Goal: Information Seeking & Learning: Compare options

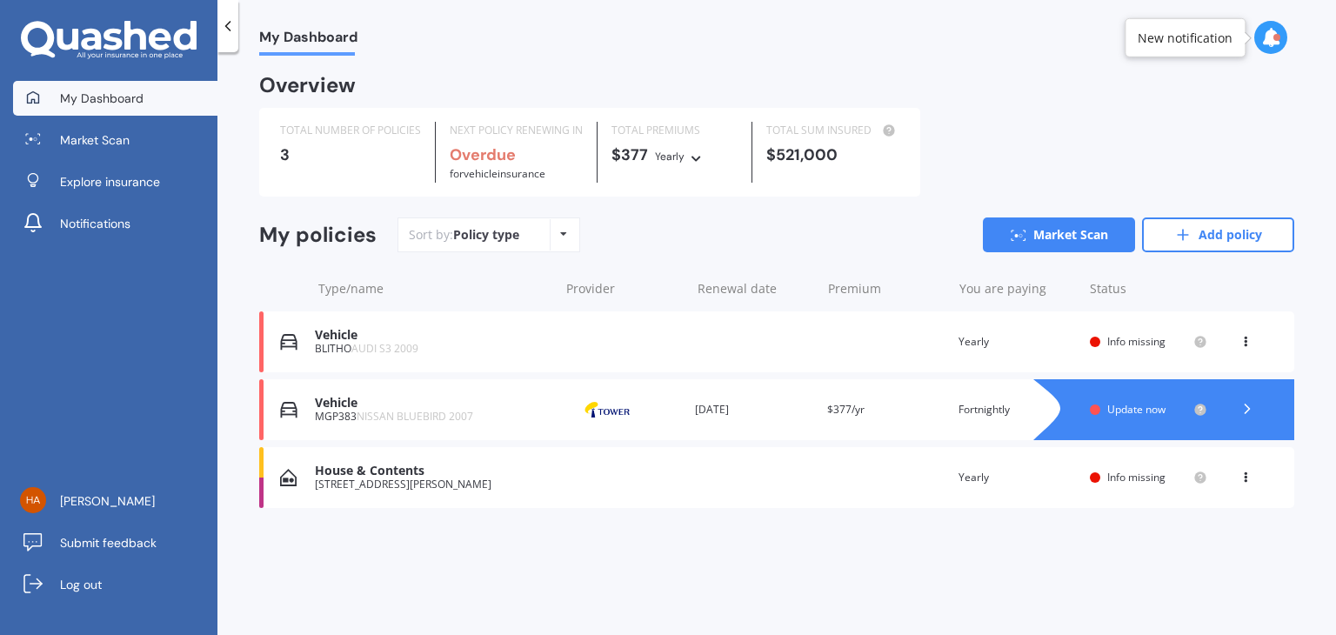
click at [469, 348] on div "BLITHO AUDI S3 2009" at bounding box center [432, 349] width 235 height 12
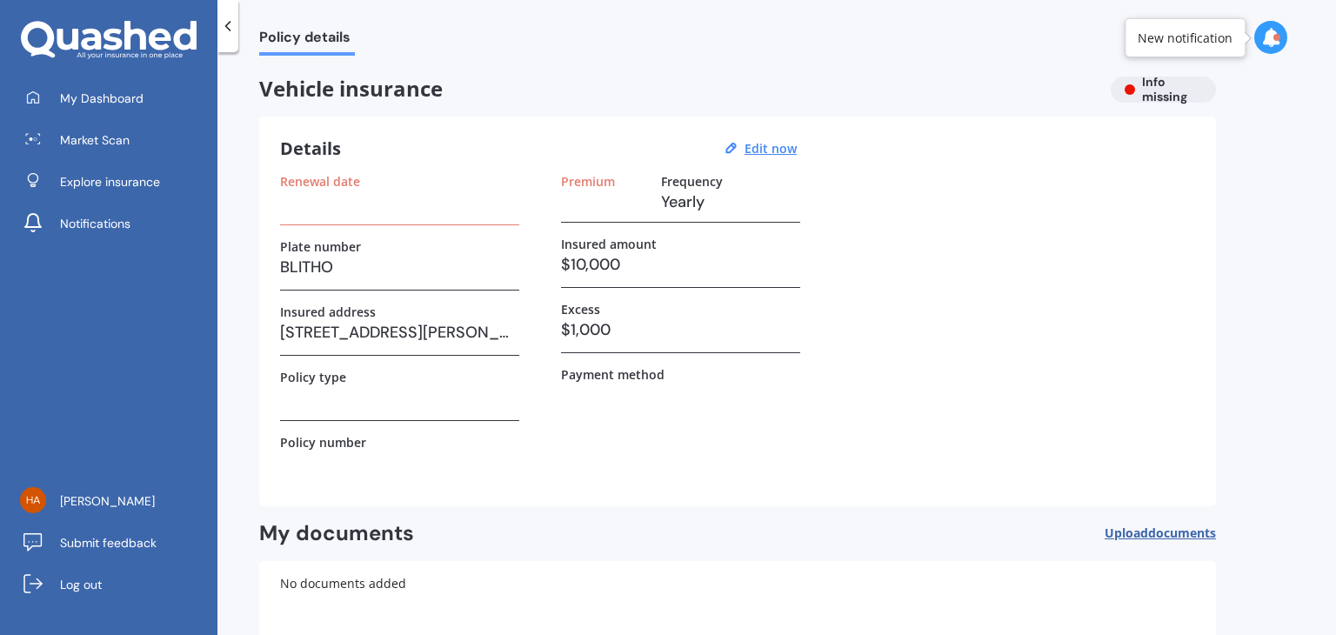
click at [417, 220] on div "Renewal date" at bounding box center [399, 199] width 239 height 51
click at [395, 205] on h3 at bounding box center [399, 202] width 239 height 26
click at [106, 108] on link "My Dashboard" at bounding box center [115, 98] width 204 height 35
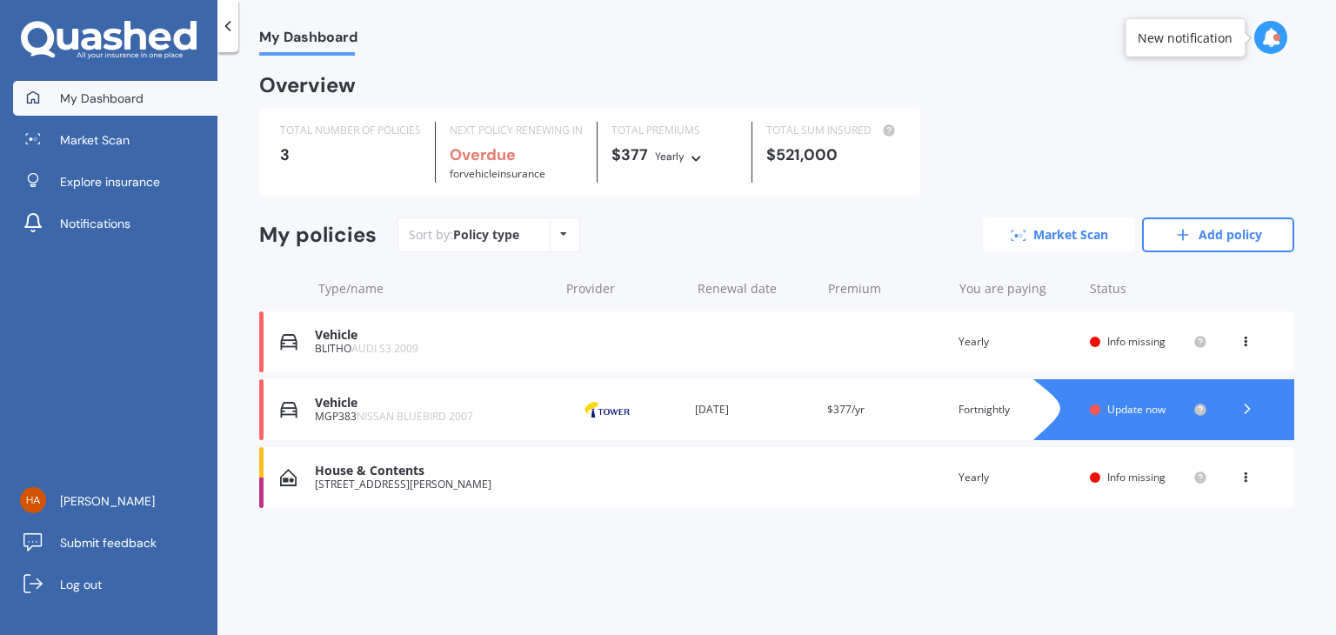
click at [1068, 231] on link "Market Scan" at bounding box center [1059, 234] width 152 height 35
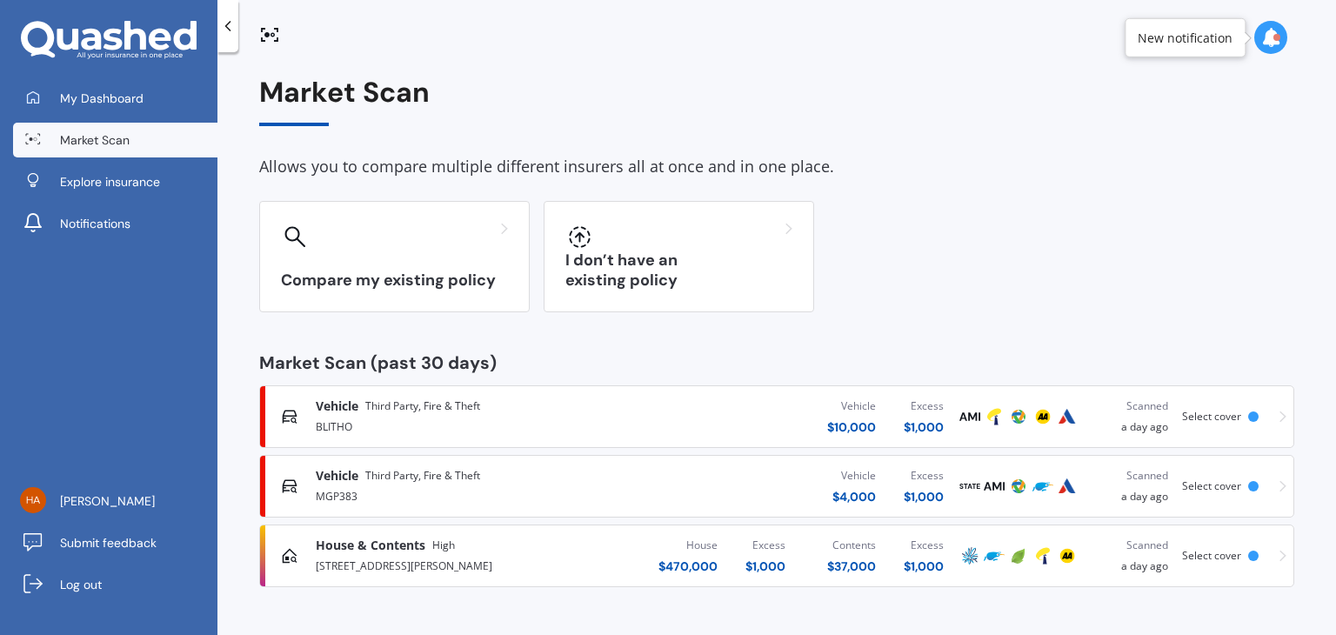
click at [550, 394] on div "Vehicle Third Party, Fire & Theft BLITHO Vehicle $ 10,000 Excess $ 1,000 Scanne…" at bounding box center [776, 416] width 1019 height 52
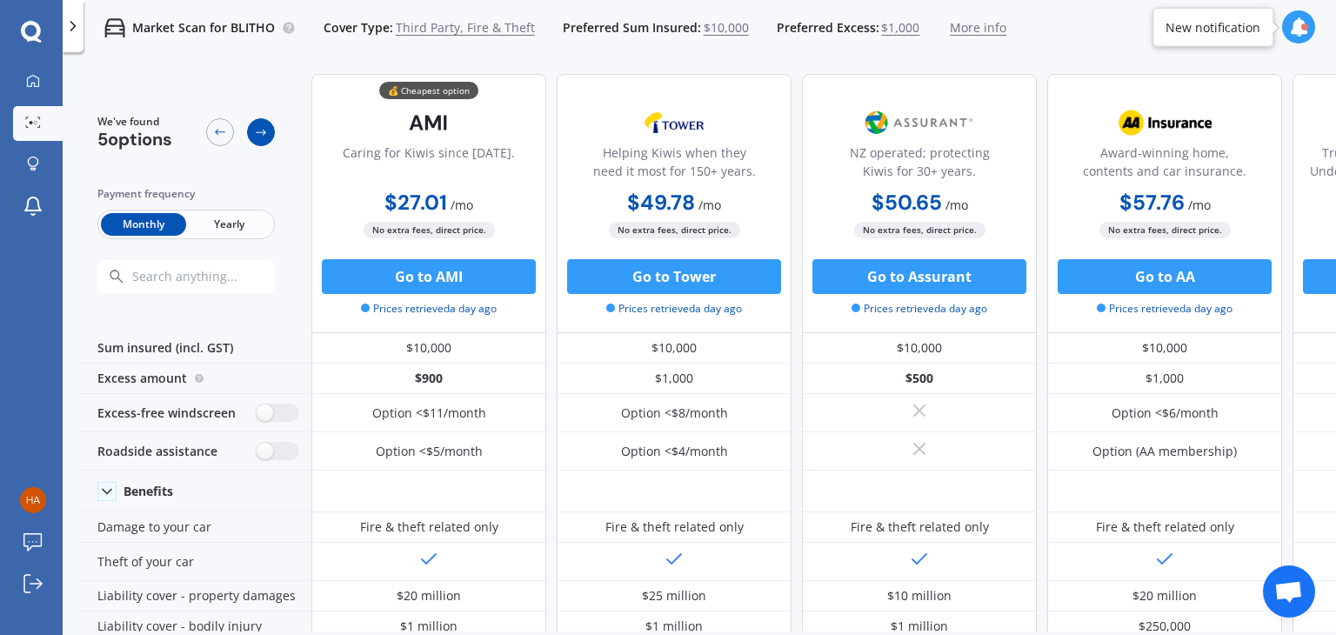
click at [256, 138] on icon at bounding box center [261, 132] width 14 height 14
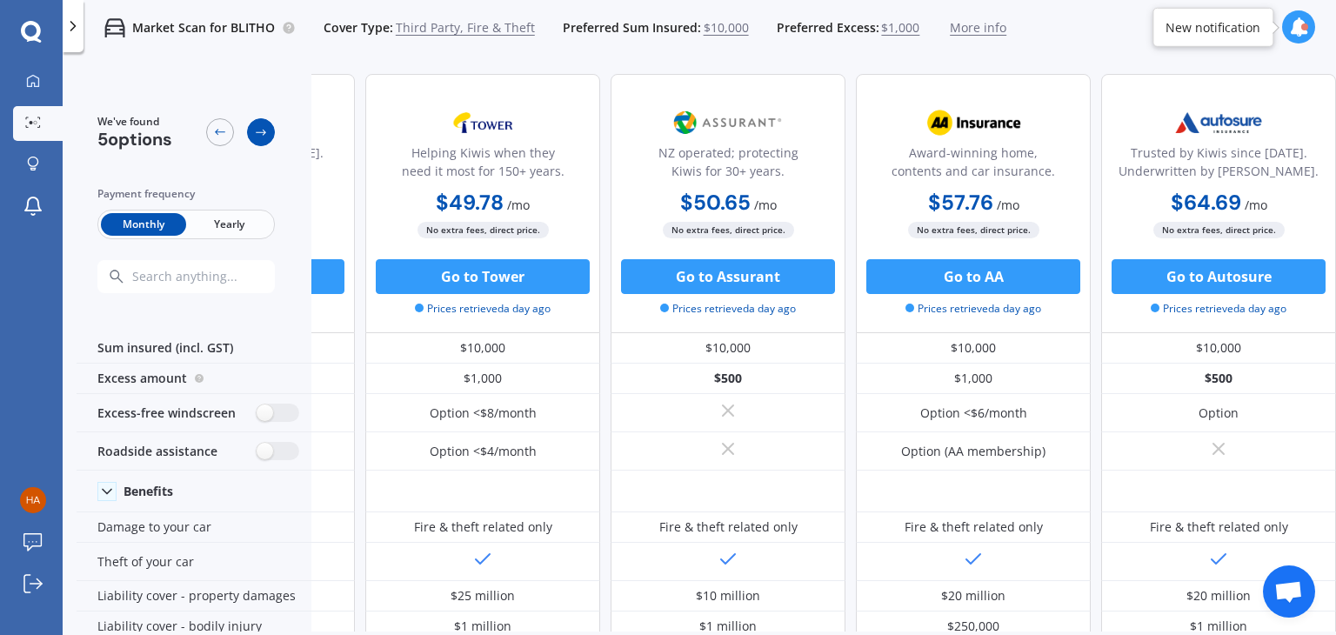
scroll to position [0, 199]
click at [256, 138] on icon at bounding box center [261, 132] width 14 height 14
click at [216, 137] on icon at bounding box center [220, 132] width 14 height 14
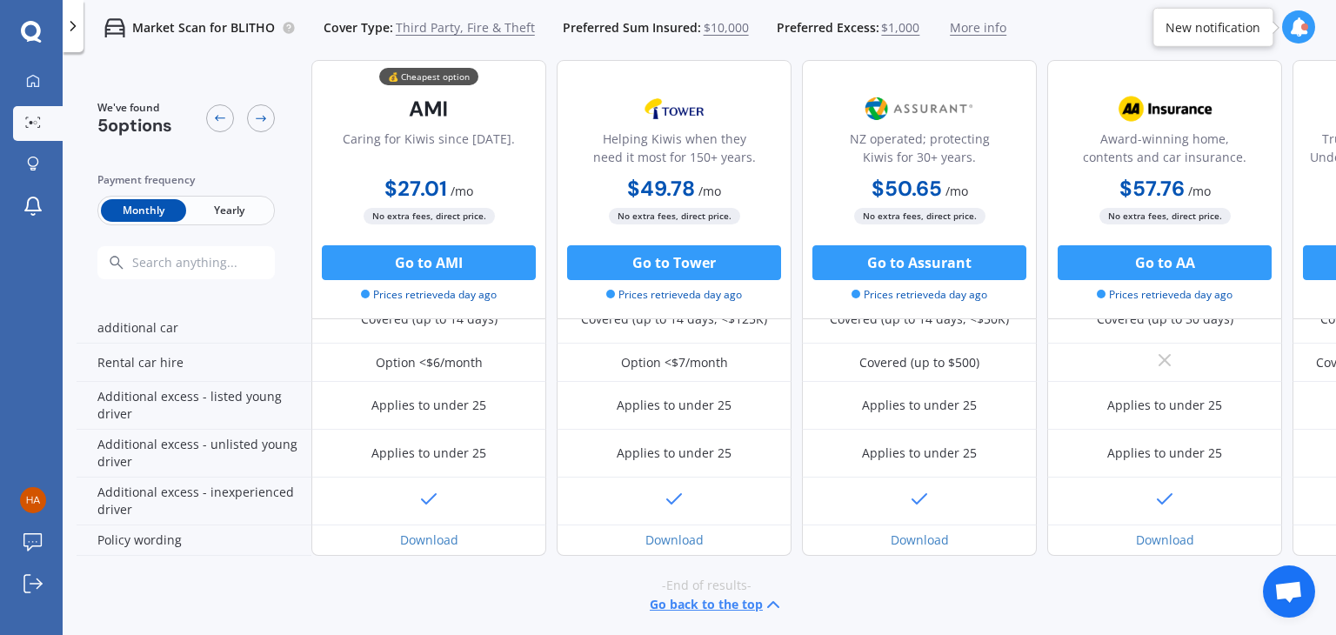
scroll to position [0, 0]
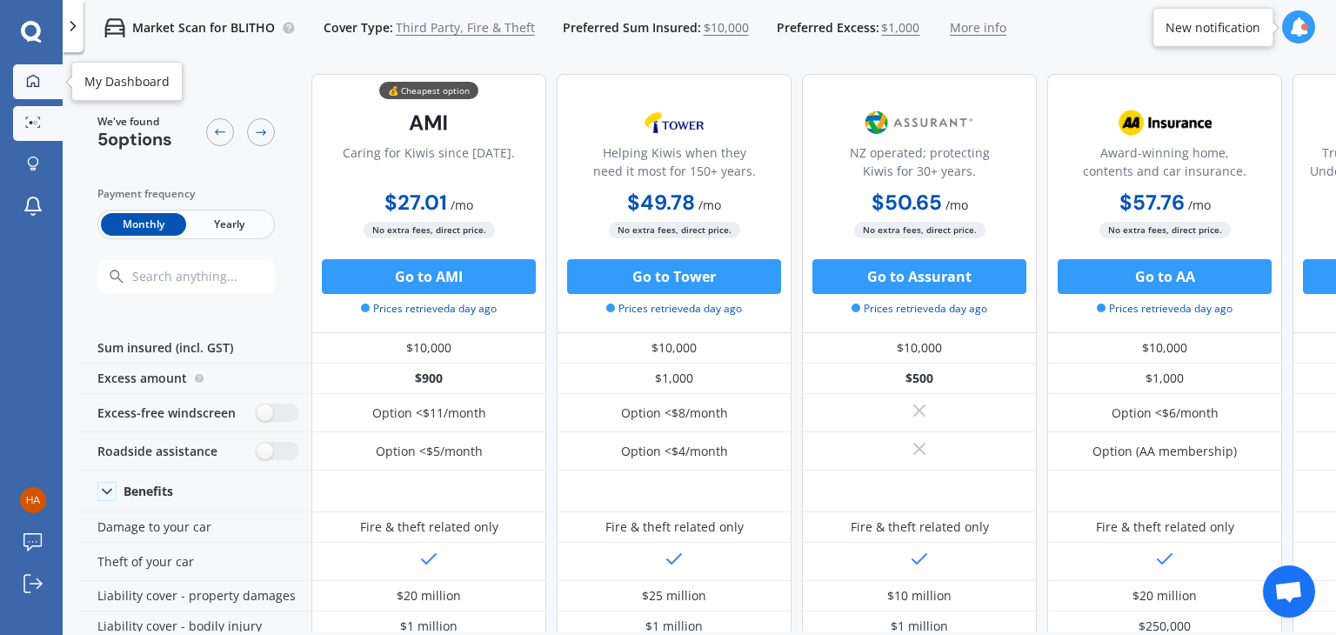
click at [30, 82] on icon at bounding box center [33, 81] width 14 height 14
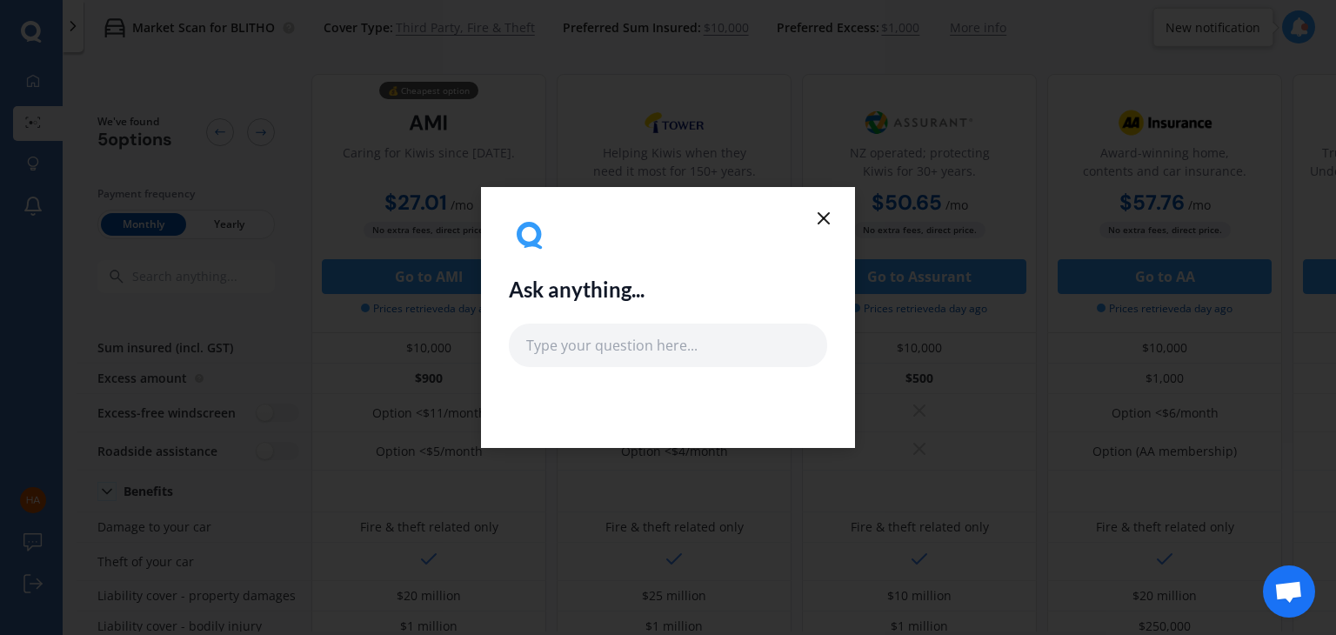
click at [816, 217] on icon at bounding box center [823, 218] width 21 height 21
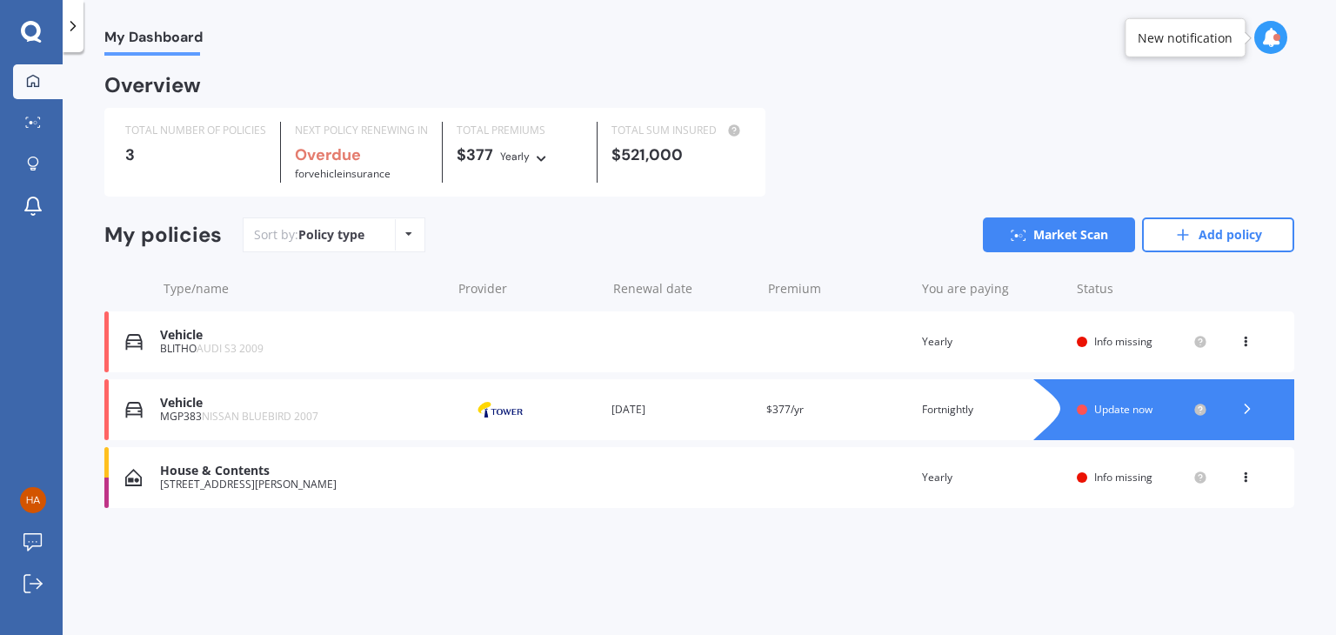
click at [243, 418] on span "NISSAN BLUEBIRD 2007" at bounding box center [260, 416] width 117 height 15
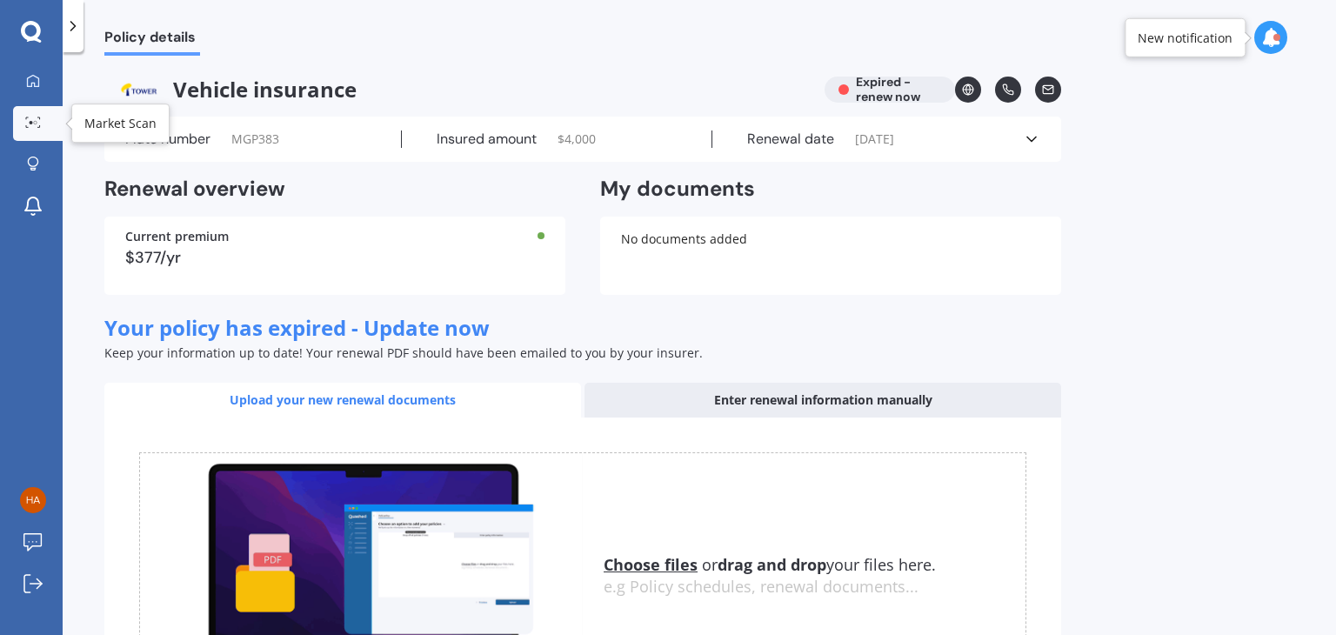
click at [30, 125] on icon at bounding box center [33, 122] width 16 height 11
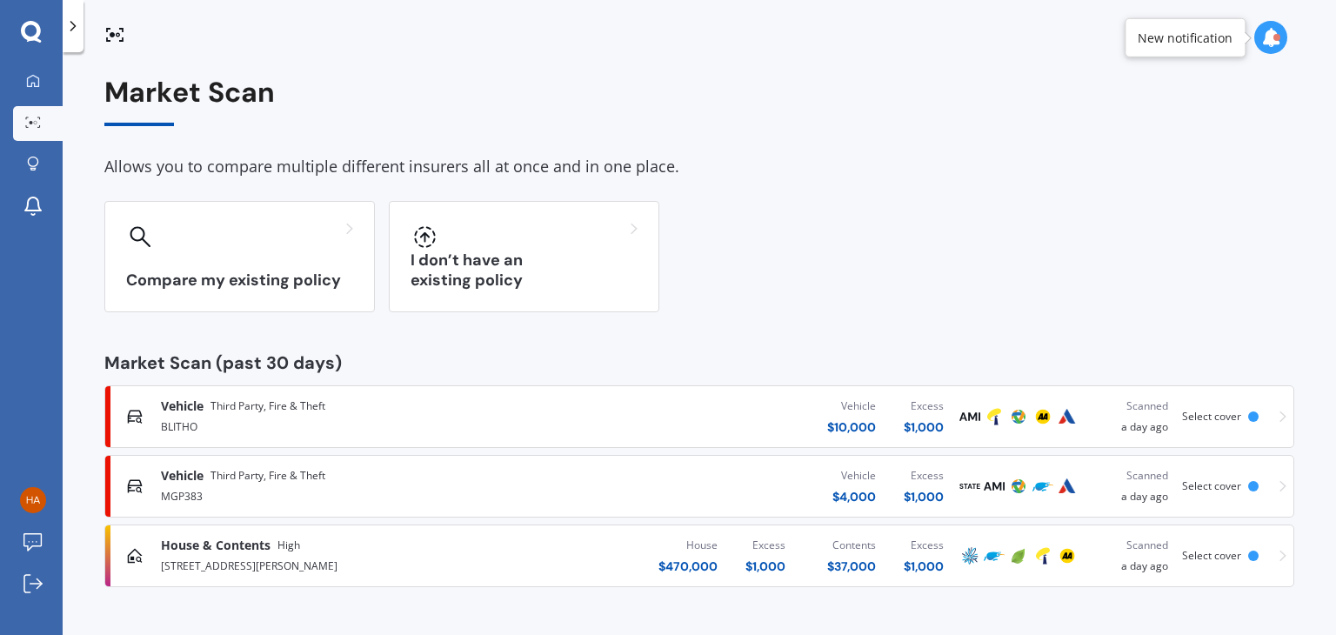
click at [1234, 496] on div "Vehicle Third Party, Fire & Theft MGP383 Vehicle $ 4,000 Excess $ 1,000 Scanned…" at bounding box center [699, 486] width 1174 height 52
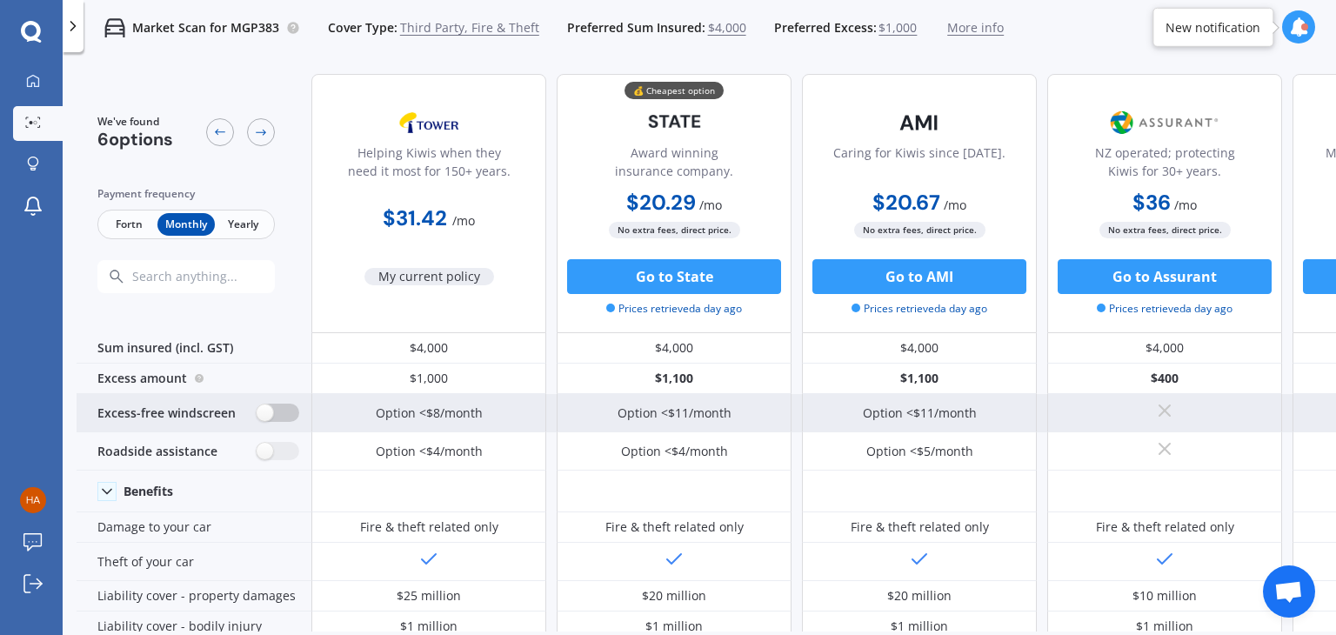
click at [269, 418] on label at bounding box center [278, 412] width 43 height 18
radio input "true"
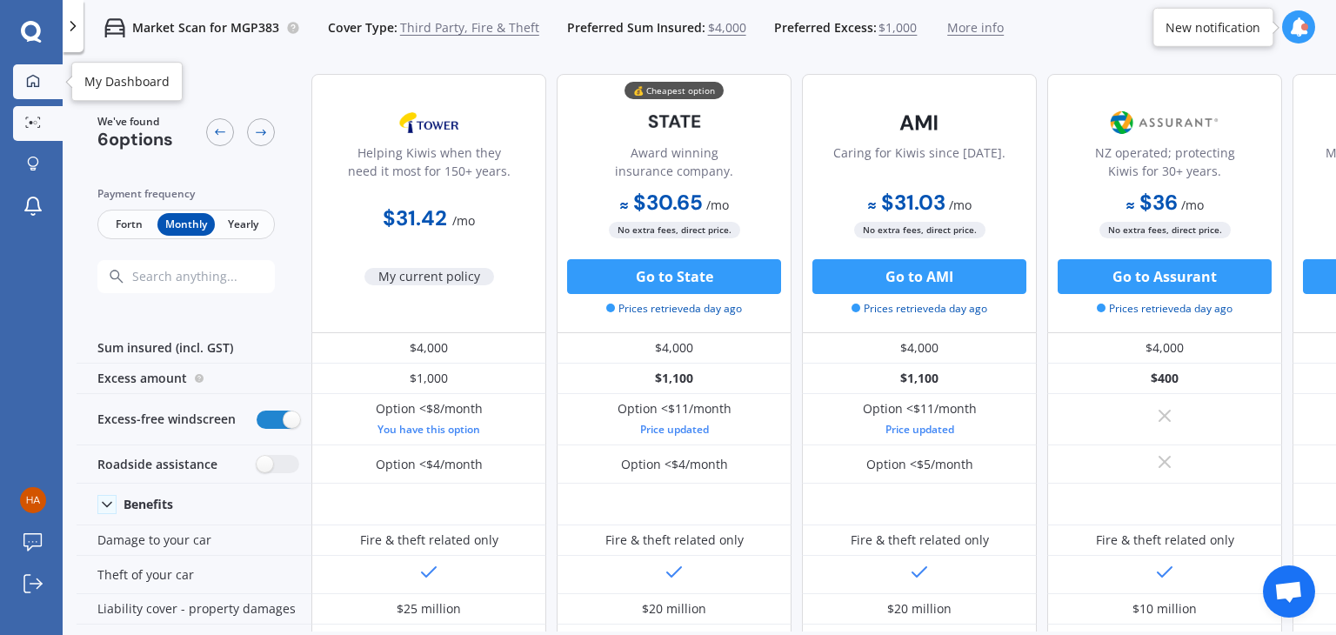
click at [23, 91] on link "My Dashboard" at bounding box center [38, 81] width 50 height 35
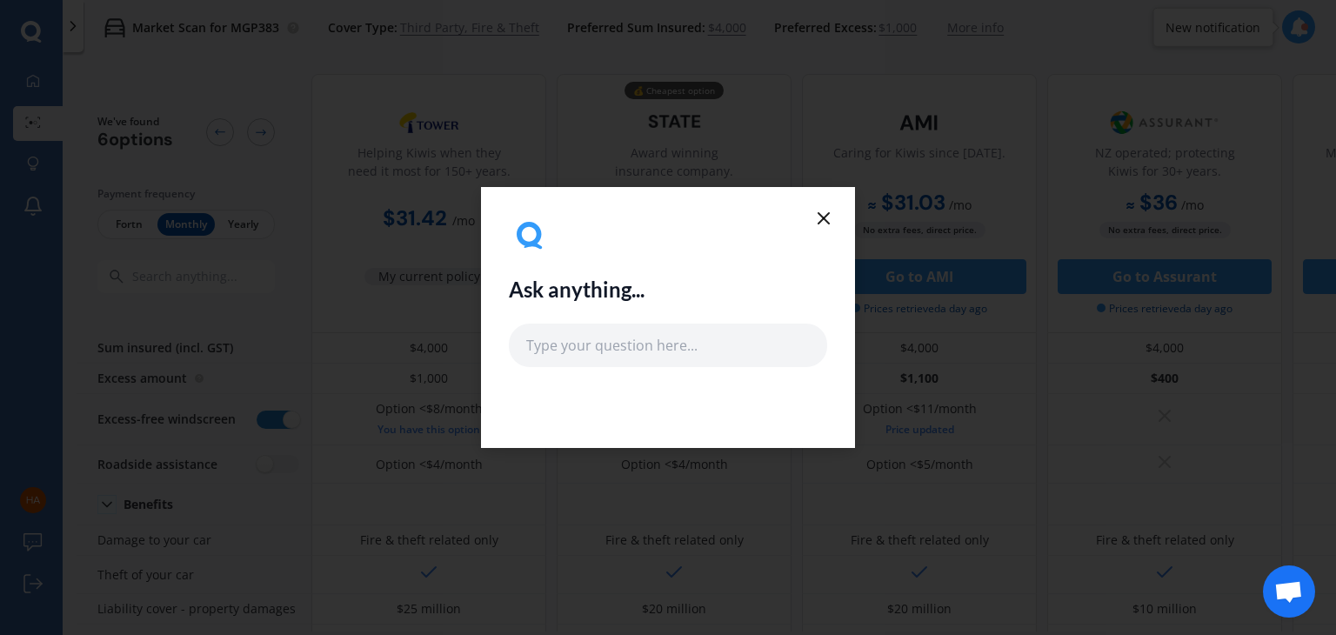
click at [821, 223] on icon at bounding box center [823, 218] width 21 height 21
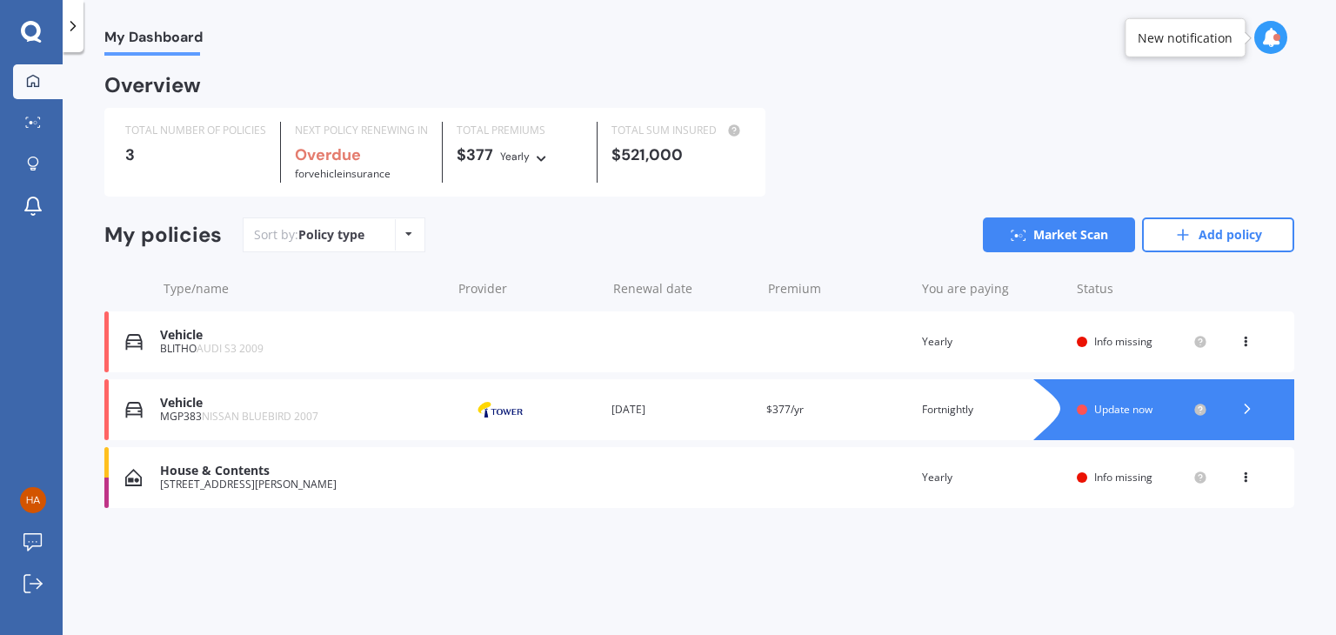
click at [209, 478] on div "House & Contents" at bounding box center [301, 470] width 283 height 15
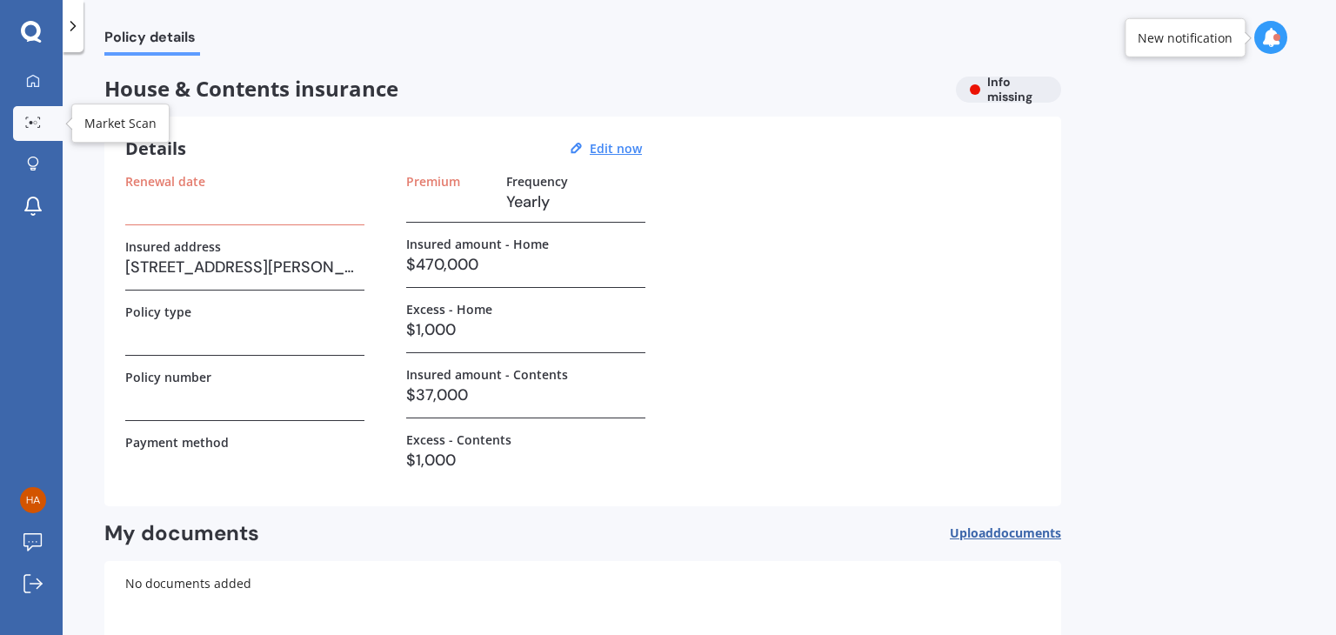
click at [37, 132] on link "Market Scan" at bounding box center [38, 123] width 50 height 35
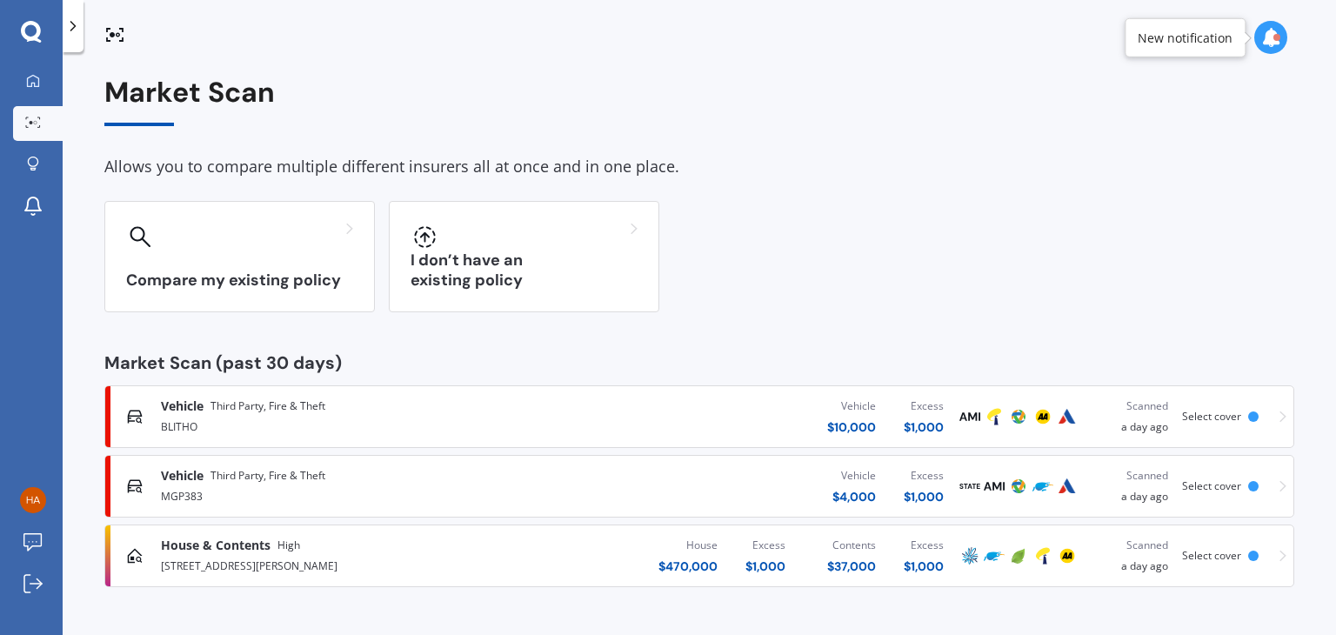
click at [380, 567] on div "[STREET_ADDRESS][PERSON_NAME]" at bounding box center [351, 564] width 381 height 21
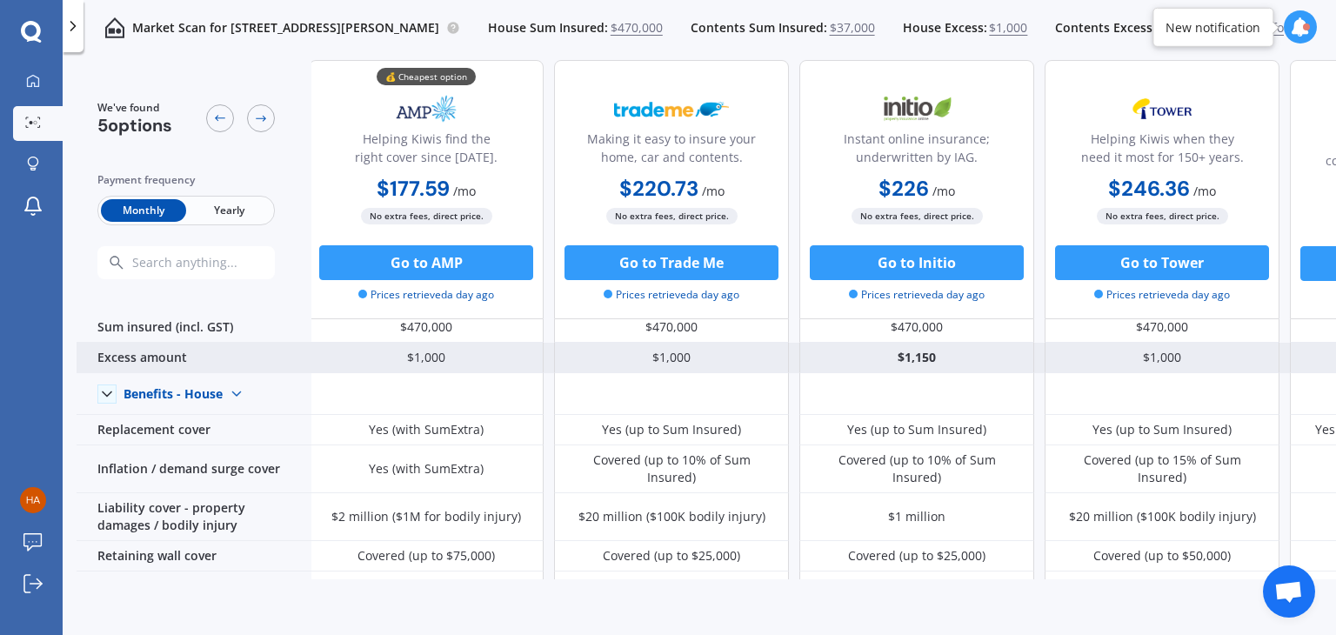
scroll to position [23, 3]
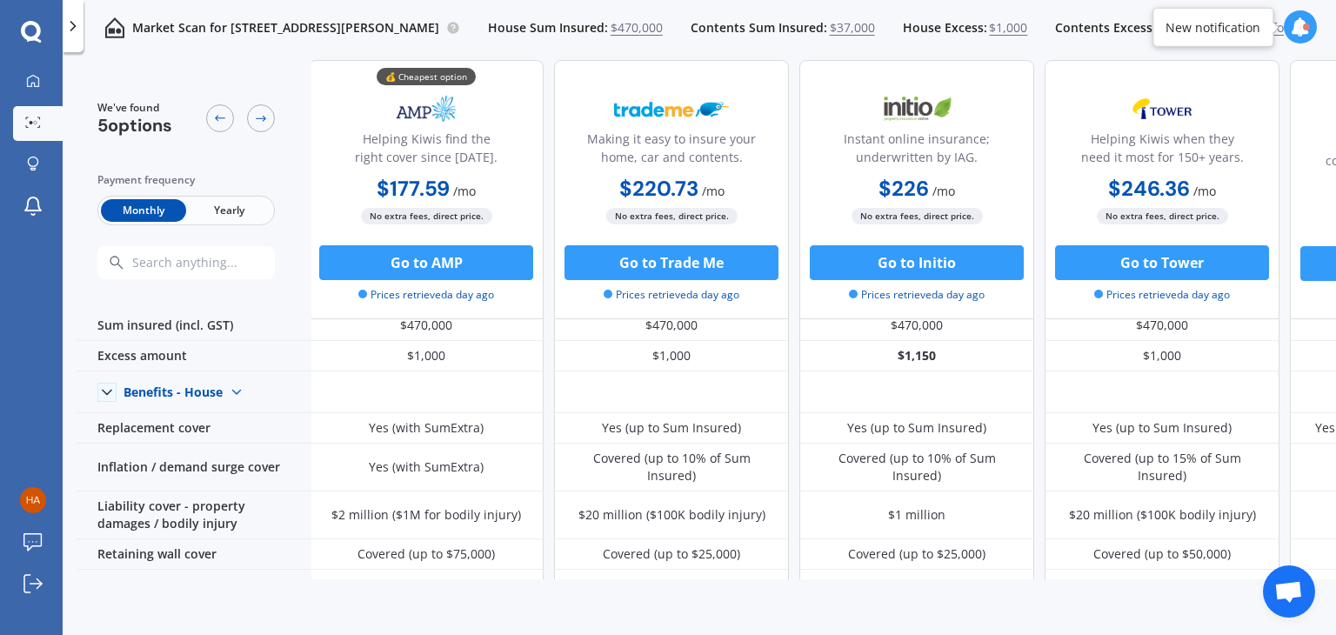
click at [256, 210] on span "Yearly" at bounding box center [228, 210] width 85 height 23
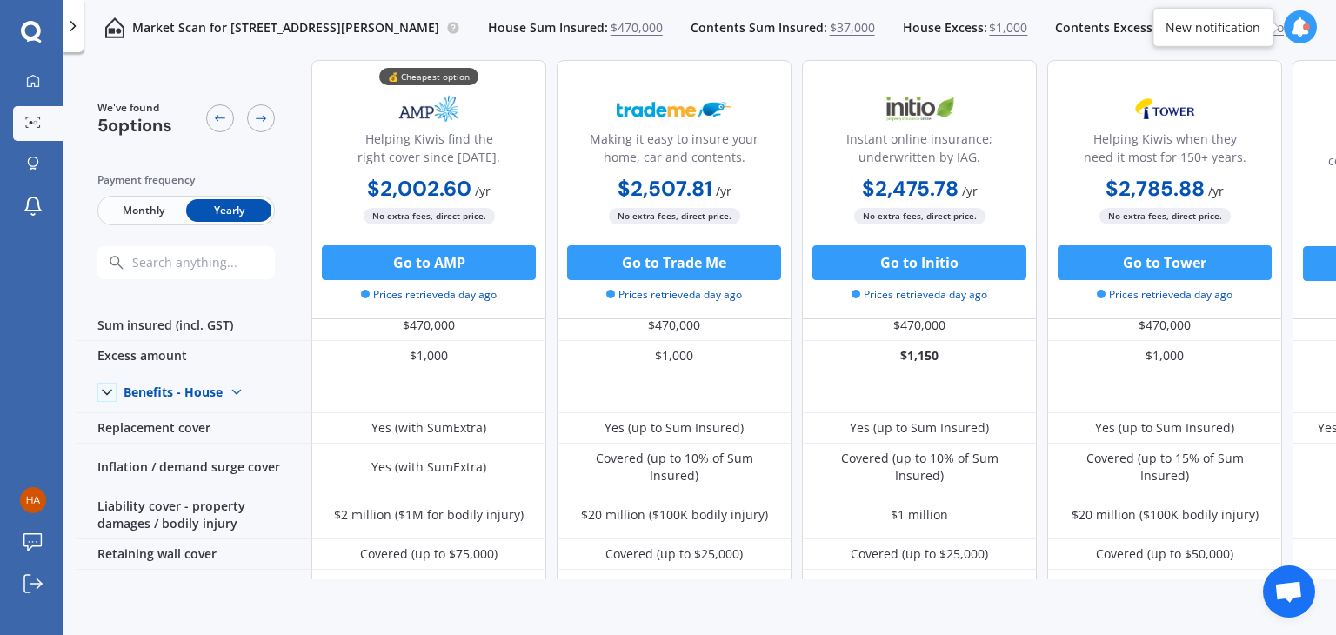
scroll to position [0, 0]
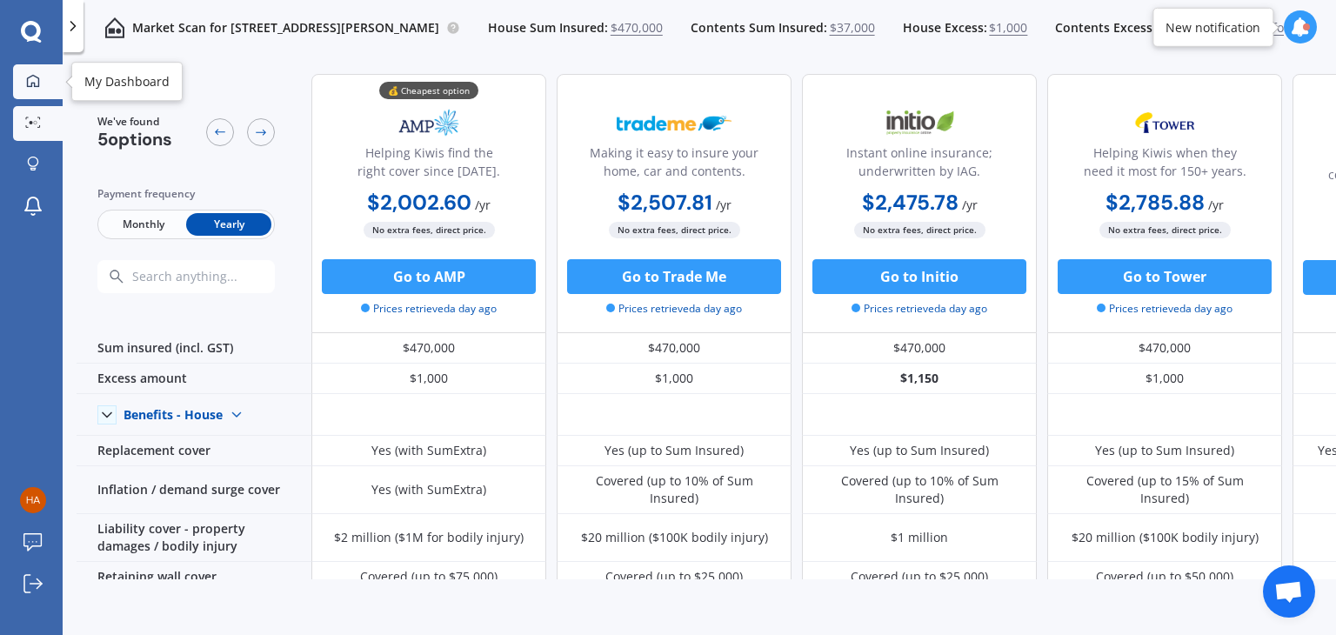
click at [19, 91] on link "My Dashboard" at bounding box center [38, 81] width 50 height 35
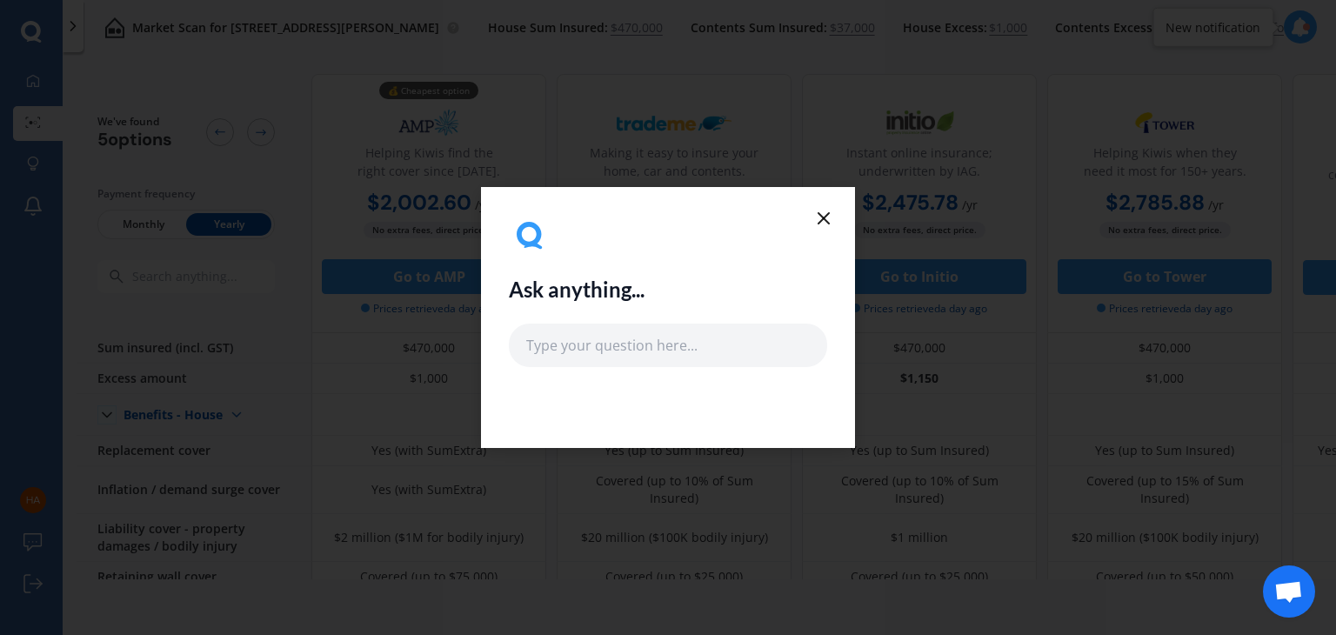
click at [821, 218] on icon at bounding box center [823, 218] width 21 height 21
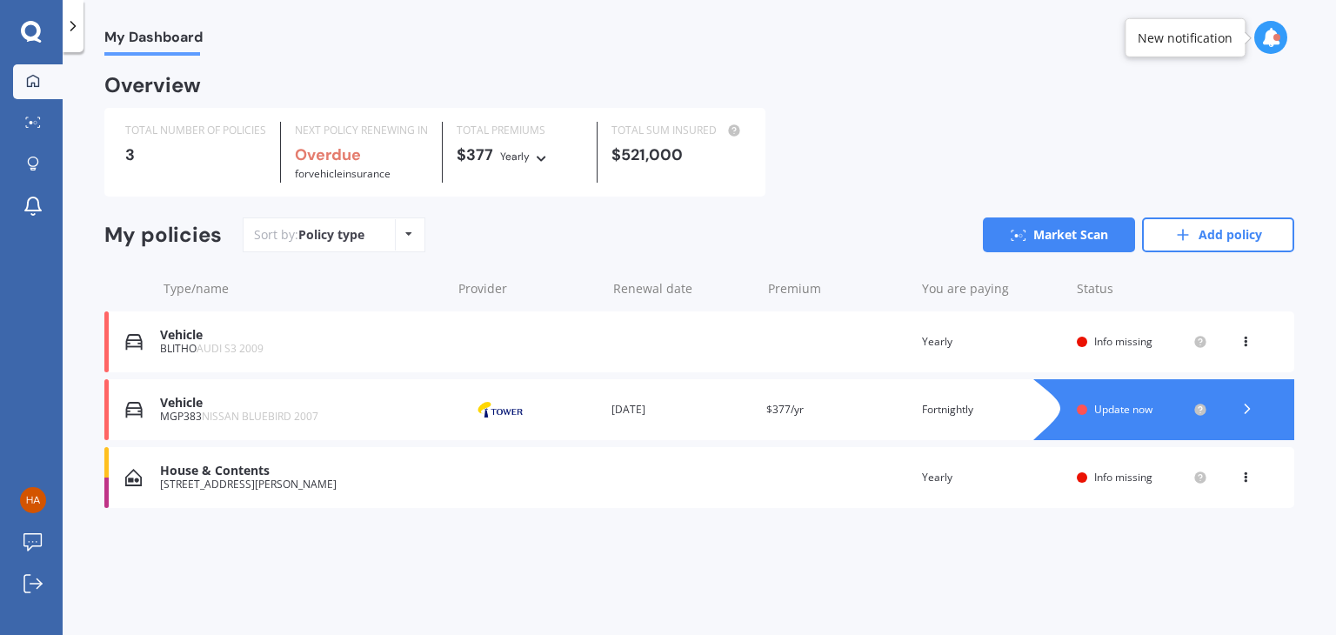
click at [158, 333] on div "Vehicle BLITHO AUDI S3 2009 Renewal date Premium You are paying Yearly Status I…" at bounding box center [699, 341] width 1190 height 61
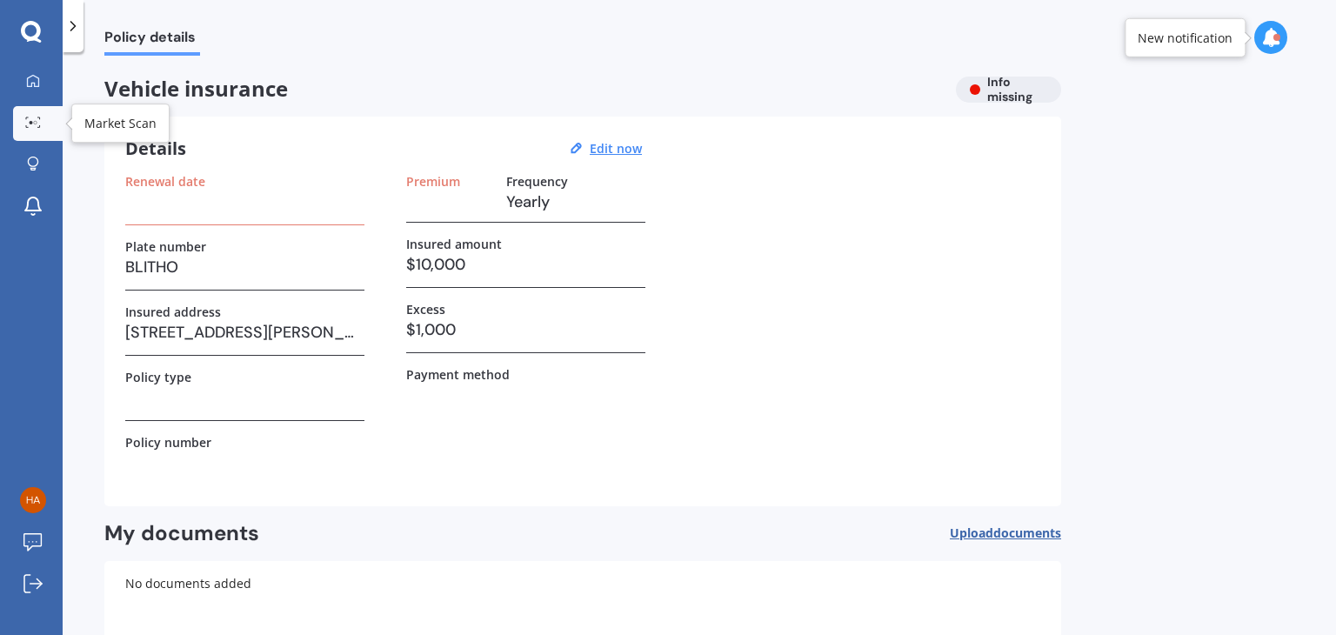
click at [35, 117] on icon at bounding box center [33, 122] width 16 height 11
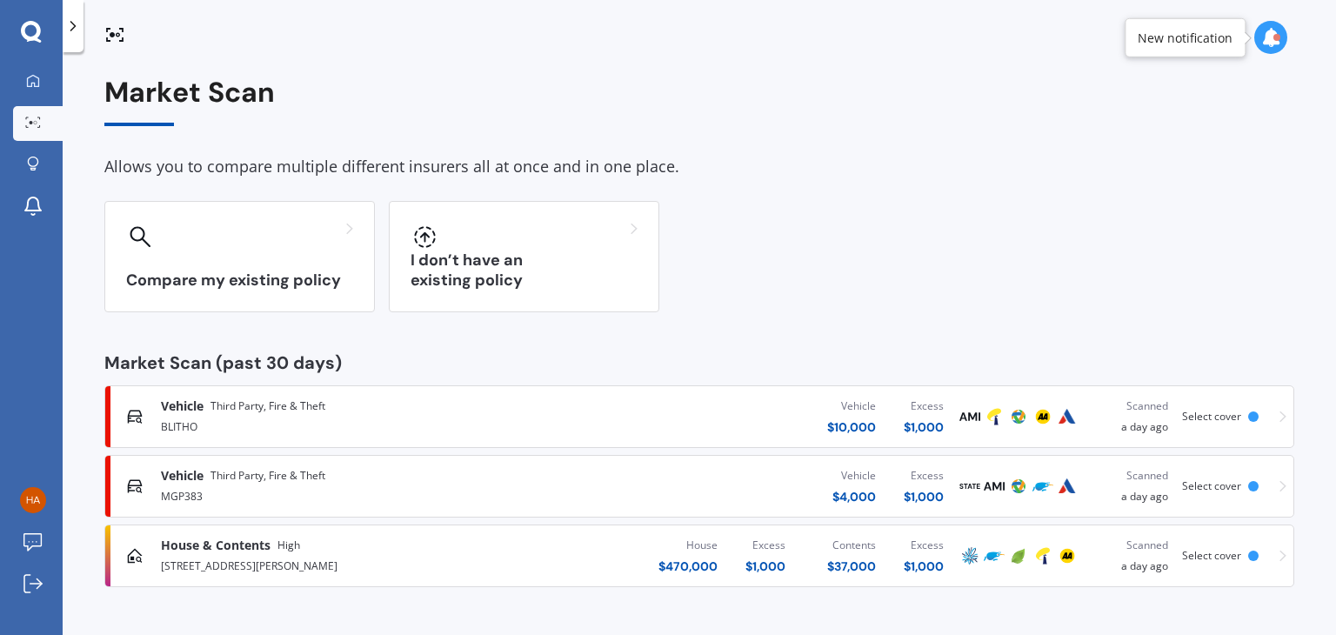
click at [247, 422] on div "BLITHO" at bounding box center [351, 425] width 381 height 21
